Goal: Information Seeking & Learning: Learn about a topic

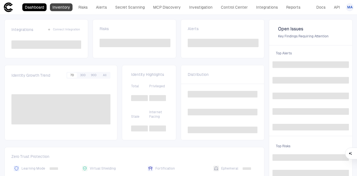
click at [70, 8] on link "Inventory" at bounding box center [61, 7] width 23 height 8
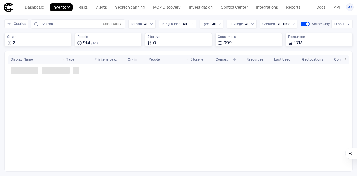
click at [218, 23] on icon at bounding box center [219, 23] width 3 height 3
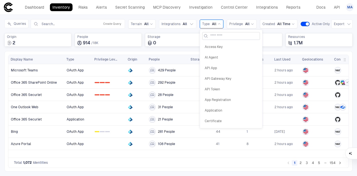
click at [213, 35] on input at bounding box center [235, 35] width 48 height 7
type input "*****"
click at [224, 56] on span "Service Principal" at bounding box center [231, 57] width 53 height 4
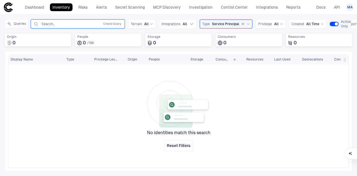
click at [87, 23] on input "text" at bounding box center [69, 24] width 57 height 4
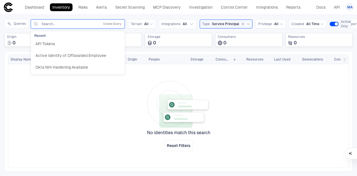
click at [87, 23] on input "text" at bounding box center [69, 24] width 57 height 4
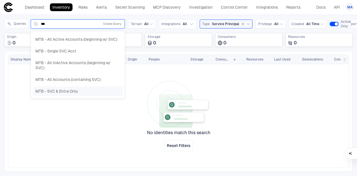
click at [93, 89] on div "MTB - SVC & Entra Only" at bounding box center [77, 91] width 85 height 5
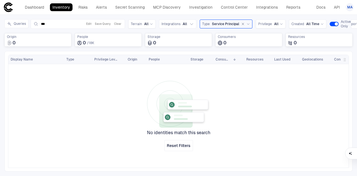
type input "***"
click at [247, 24] on icon at bounding box center [248, 23] width 3 height 3
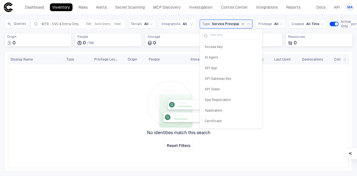
scroll to position [207, 0]
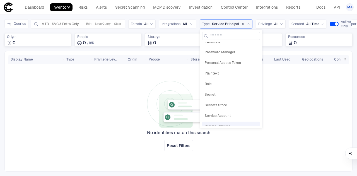
click at [247, 22] on div "Service Principal" at bounding box center [231, 24] width 38 height 5
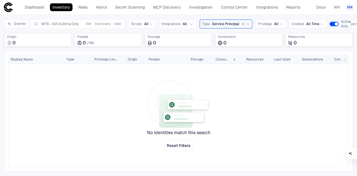
click at [242, 23] on icon "button" at bounding box center [243, 23] width 3 height 3
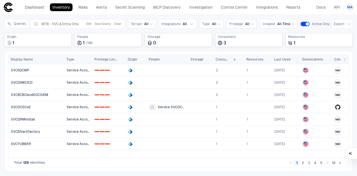
click at [310, 17] on div "Inventory Navigator Discovery AD Service Accounts Access from Non-Org Addresses…" at bounding box center [178, 95] width 357 height 161
drag, startPoint x: 116, startPoint y: 24, endPoint x: 266, endPoint y: 28, distance: 150.6
click at [116, 24] on button "Clear" at bounding box center [117, 24] width 9 height 7
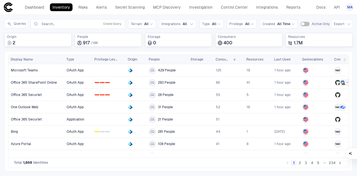
click at [212, 25] on span "All" at bounding box center [214, 24] width 4 height 4
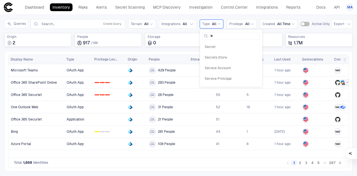
type input "***"
click at [225, 56] on span "Service Principal" at bounding box center [231, 57] width 53 height 4
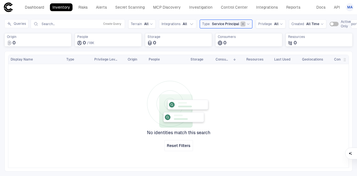
click at [241, 24] on button "button" at bounding box center [243, 24] width 5 height 5
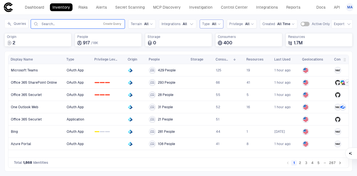
click at [78, 23] on input "text" at bounding box center [69, 24] width 57 height 4
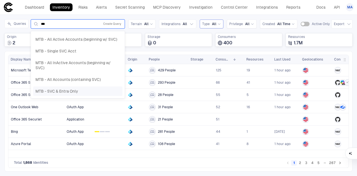
click at [83, 89] on div "MTB - SVC & Entra Only" at bounding box center [77, 91] width 85 height 5
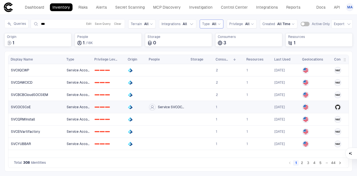
type input "***"
click at [60, 105] on link "SVCOCSCoE" at bounding box center [37, 106] width 56 height 11
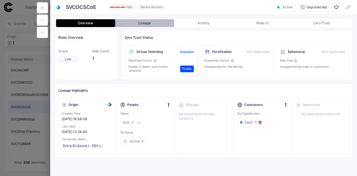
click at [149, 20] on button "Lineage" at bounding box center [144, 23] width 59 height 8
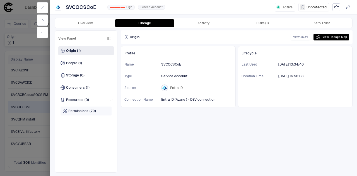
click at [81, 109] on span "Permissions" at bounding box center [78, 111] width 20 height 4
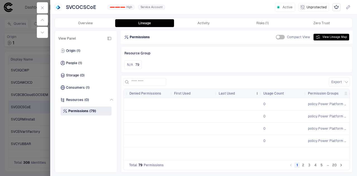
drag, startPoint x: 305, startPoint y: 93, endPoint x: 256, endPoint y: 90, distance: 49.2
click at [256, 90] on div "Allowed Permission Denied Permissions First Used Last Used" at bounding box center [9, 93] width 683 height 9
click at [315, 165] on button "4" at bounding box center [316, 166] width 6 height 6
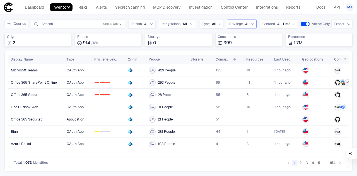
click at [240, 22] on span "Privilege" at bounding box center [237, 24] width 14 height 4
click at [215, 24] on div "All" at bounding box center [216, 24] width 9 height 4
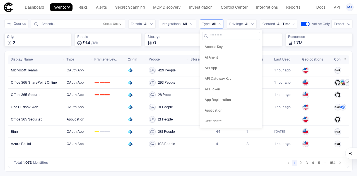
scroll to position [229, 0]
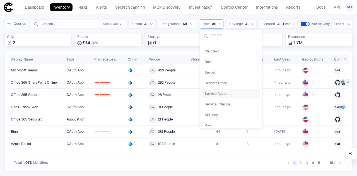
click at [221, 92] on span "Service Account" at bounding box center [231, 94] width 53 height 4
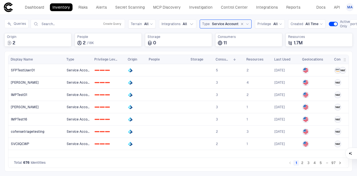
click at [321, 163] on button "5" at bounding box center [321, 163] width 6 height 6
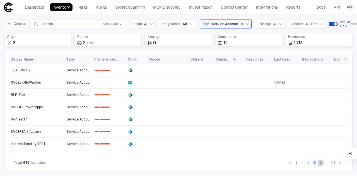
click at [322, 163] on button "6" at bounding box center [321, 163] width 6 height 6
click at [314, 164] on button "6" at bounding box center [315, 163] width 6 height 6
click at [308, 164] on button "5" at bounding box center [309, 163] width 6 height 6
click at [320, 164] on button "6" at bounding box center [321, 163] width 6 height 6
click at [340, 163] on icon "Go to next page" at bounding box center [341, 163] width 2 height 3
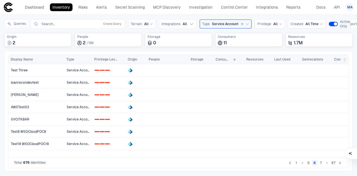
click at [340, 163] on icon "Go to next page" at bounding box center [341, 163] width 2 height 3
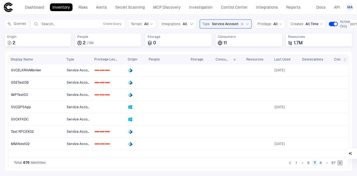
click at [340, 163] on icon "Go to next page" at bounding box center [341, 163] width 2 height 3
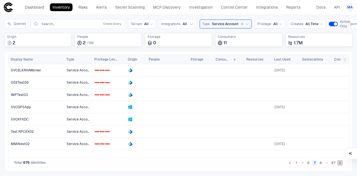
click at [340, 163] on icon "Go to next page" at bounding box center [341, 163] width 2 height 3
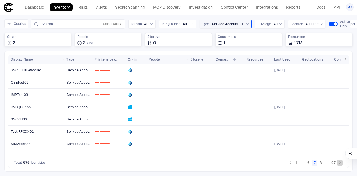
click at [340, 163] on icon "Go to next page" at bounding box center [341, 163] width 2 height 3
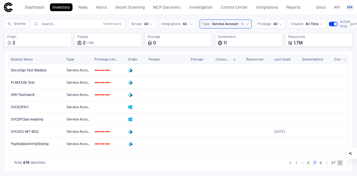
click at [340, 163] on icon "Go to next page" at bounding box center [341, 163] width 2 height 3
click at [59, 117] on link "SVCDPCbarreadonly" at bounding box center [37, 119] width 56 height 11
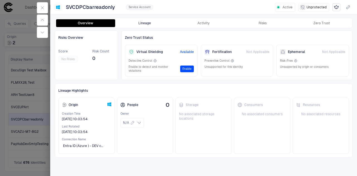
click at [152, 23] on button "Lineage" at bounding box center [144, 23] width 59 height 8
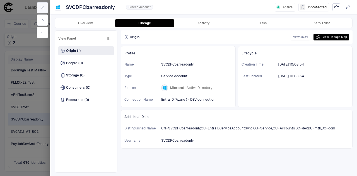
click at [44, 7] on icon "button" at bounding box center [42, 8] width 4 height 4
